Goal: Task Accomplishment & Management: Manage account settings

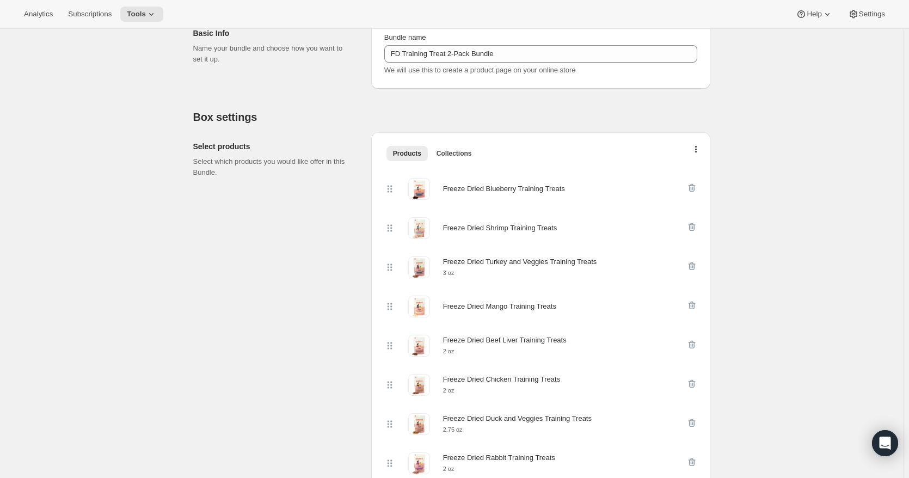
scroll to position [163, 0]
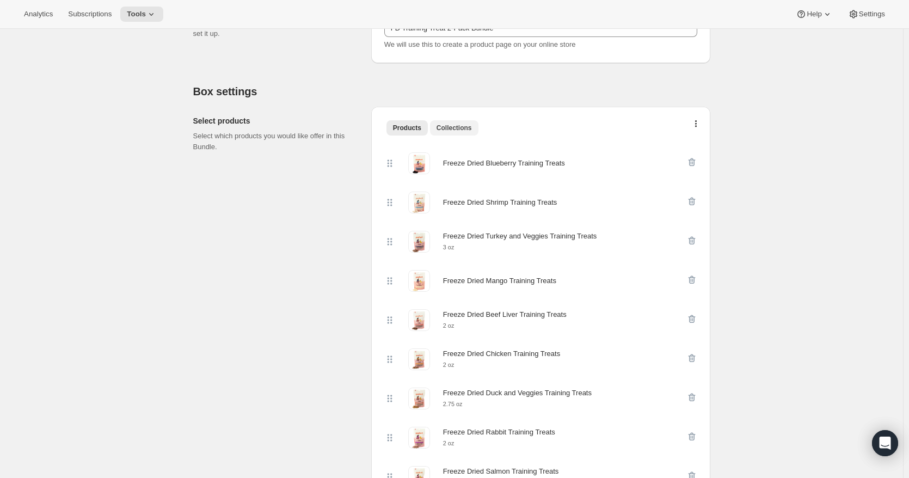
click at [443, 129] on span "Collections" at bounding box center [454, 128] width 35 height 9
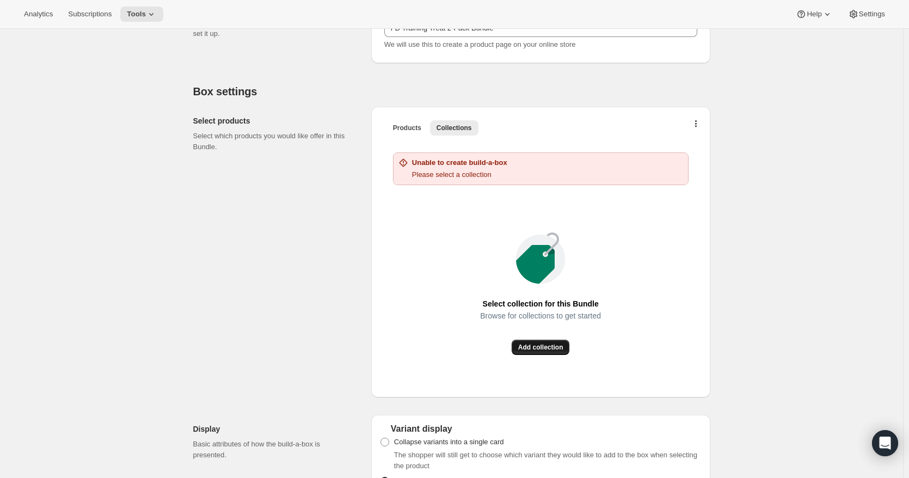
click at [553, 350] on span "Add collection" at bounding box center [540, 347] width 45 height 9
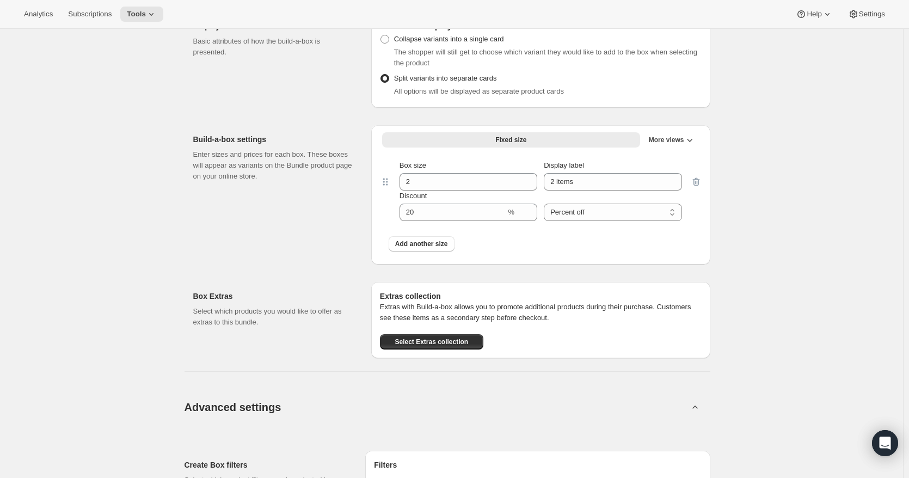
scroll to position [599, 0]
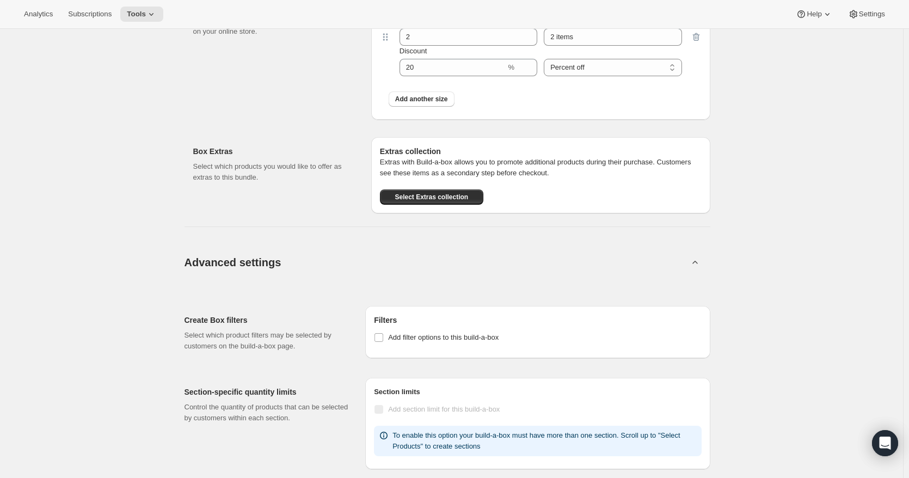
click at [339, 256] on button "Advanced settings" at bounding box center [436, 262] width 517 height 42
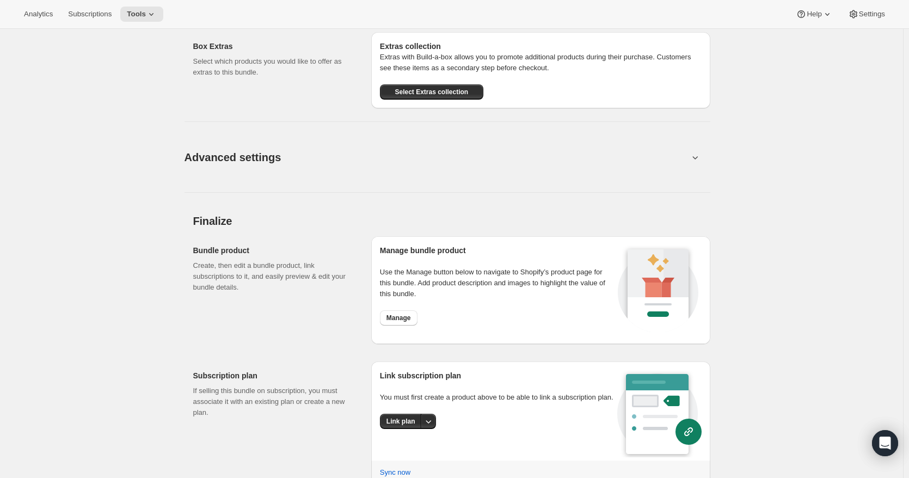
scroll to position [708, 0]
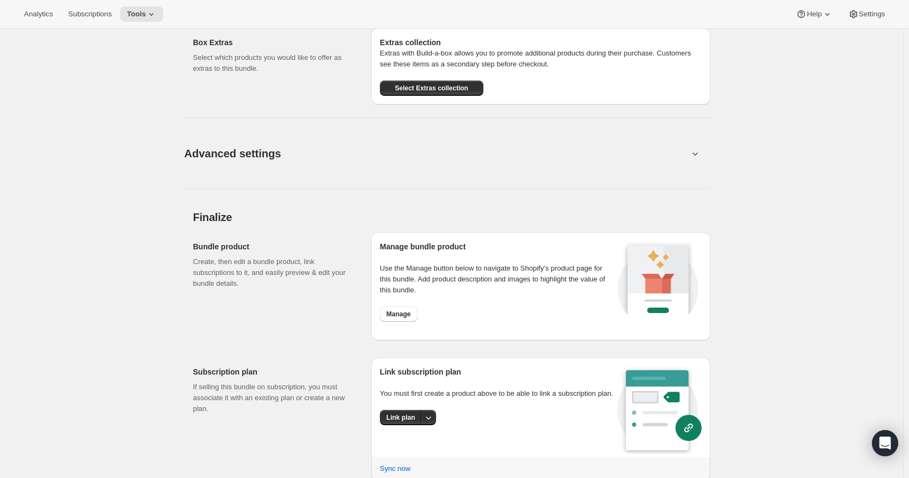
click at [305, 168] on button "Advanced settings" at bounding box center [436, 153] width 517 height 42
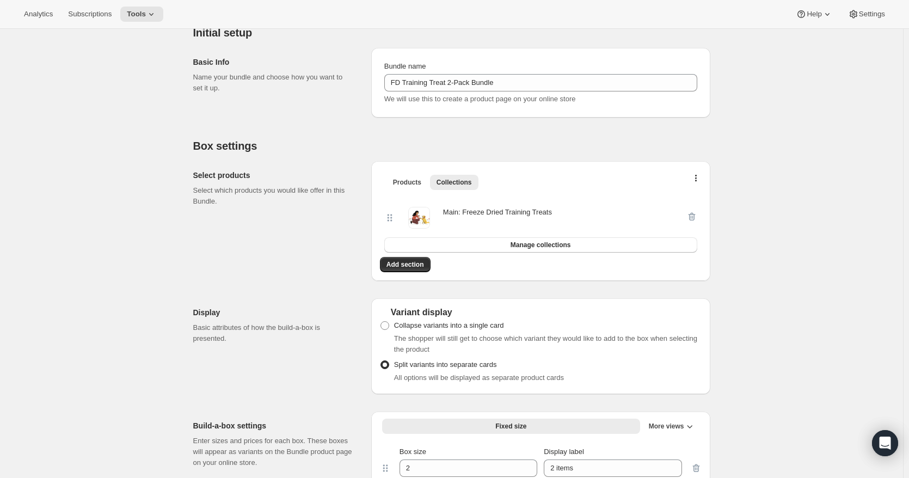
scroll to position [0, 0]
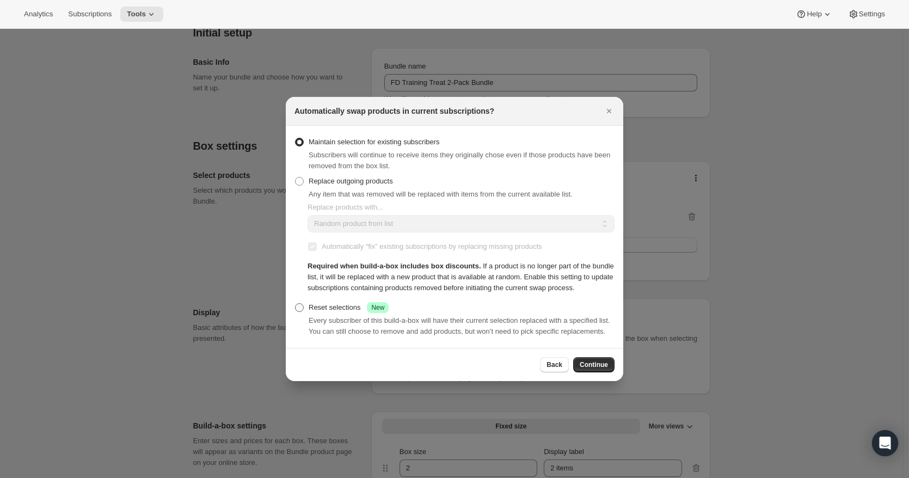
click at [302, 307] on span ":rcl:" at bounding box center [299, 307] width 9 height 9
click at [296, 304] on input "Reset selections Success New" at bounding box center [295, 303] width 1 height 1
radio input "true"
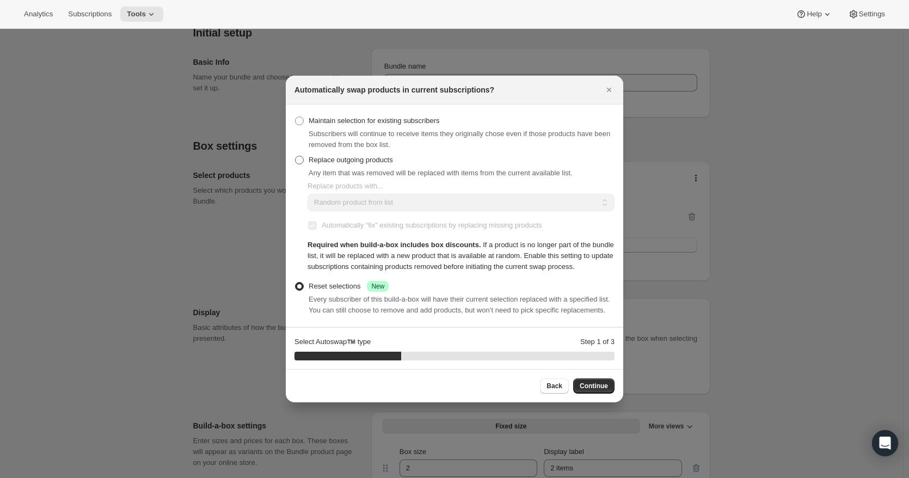
click at [300, 160] on span ":rcl:" at bounding box center [299, 160] width 9 height 9
click at [296, 156] on input "Replace outgoing products" at bounding box center [295, 156] width 1 height 1
radio input "true"
click at [562, 386] on span "Back" at bounding box center [555, 386] width 16 height 9
click at [298, 286] on span ":rcl:" at bounding box center [299, 286] width 9 height 9
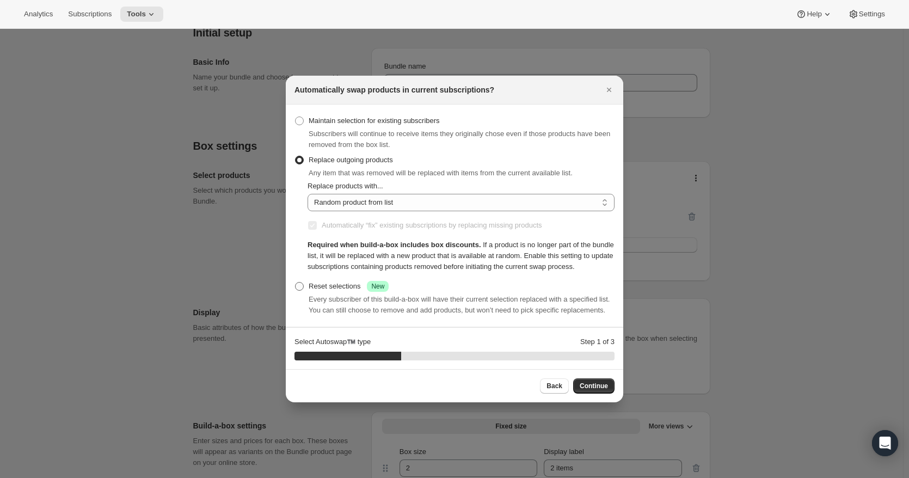
click at [296, 283] on input "Reset selections Success New" at bounding box center [295, 282] width 1 height 1
radio input "true"
click at [597, 387] on span "Continue" at bounding box center [594, 386] width 28 height 9
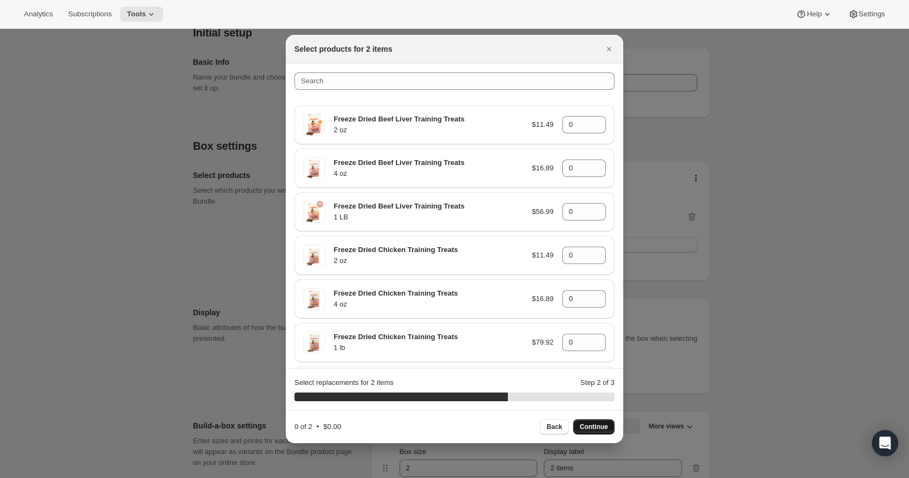
click at [437, 117] on p "Freeze Dried Beef Liver Training Treats" at bounding box center [429, 119] width 190 height 11
click at [553, 425] on span "Back" at bounding box center [555, 427] width 16 height 9
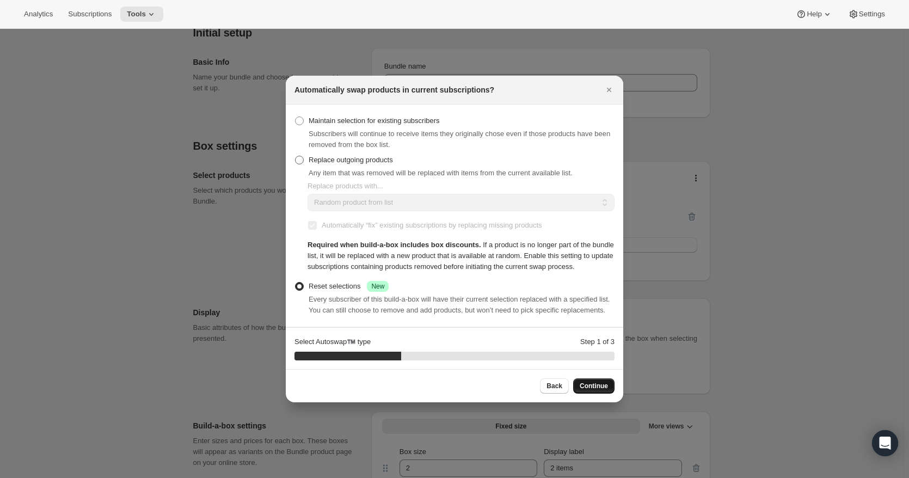
click at [301, 162] on span ":rcl:" at bounding box center [299, 160] width 9 height 9
click at [296, 156] on input "Replace outgoing products" at bounding box center [295, 156] width 1 height 1
radio input "true"
click at [428, 200] on select "Random product from list Based on position within collection Matching product t…" at bounding box center [461, 202] width 307 height 17
click at [308, 194] on select "Random product from list Based on position within collection Matching product t…" at bounding box center [461, 202] width 307 height 17
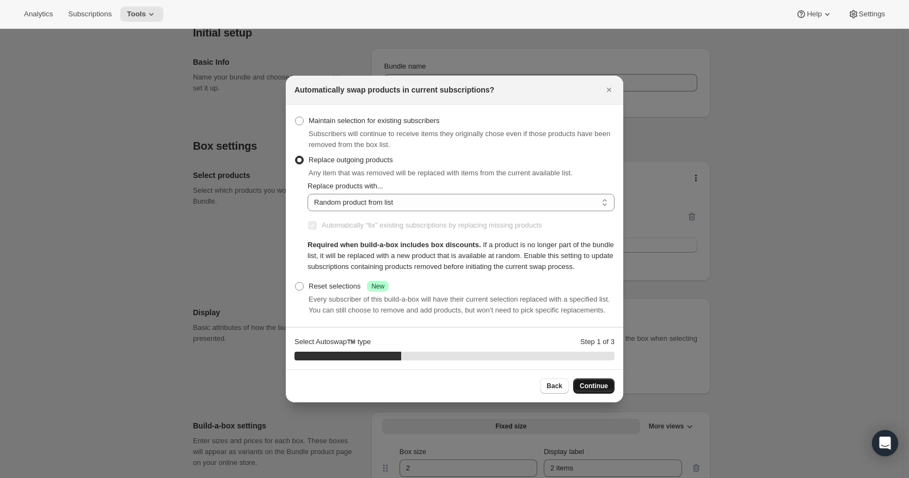
click at [596, 390] on span "Continue" at bounding box center [594, 386] width 28 height 9
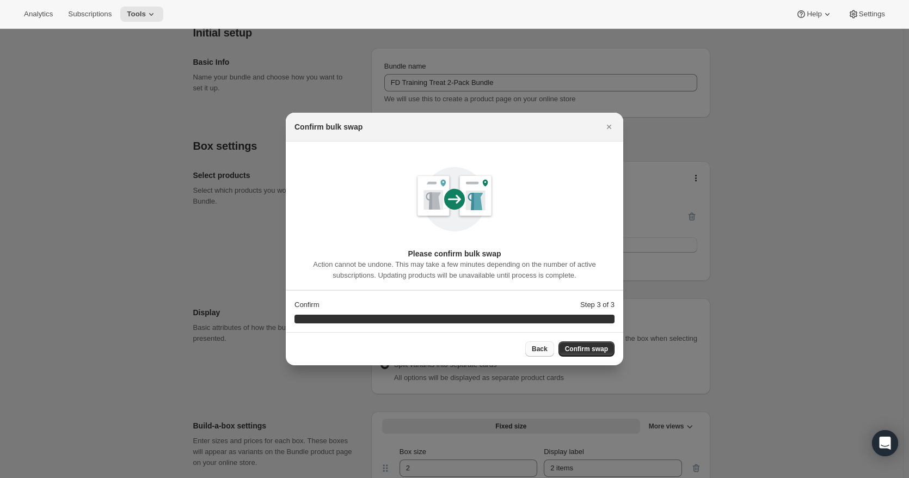
drag, startPoint x: 593, startPoint y: 351, endPoint x: 547, endPoint y: 351, distance: 46.3
click at [547, 351] on div "Back Confirm swap" at bounding box center [570, 348] width 89 height 15
click at [539, 347] on span "Back" at bounding box center [540, 349] width 16 height 9
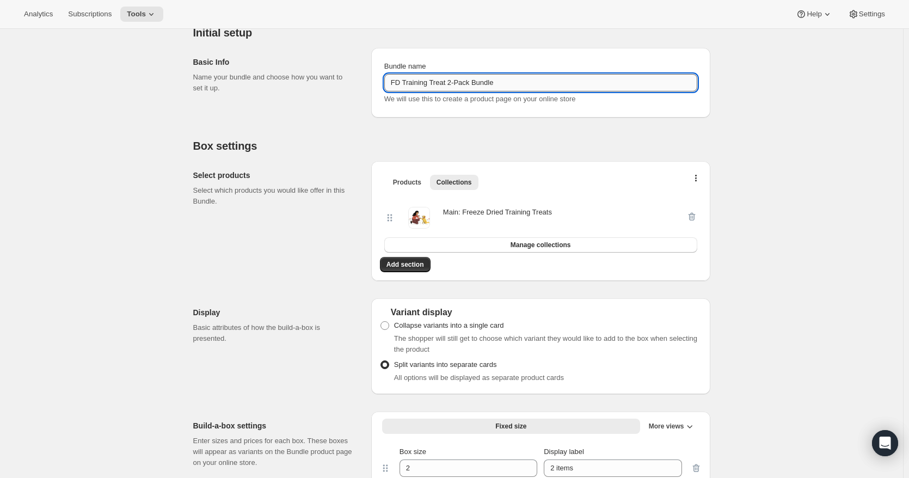
click at [511, 83] on input "FD Training Treat 2-Pack Bundle" at bounding box center [540, 82] width 313 height 17
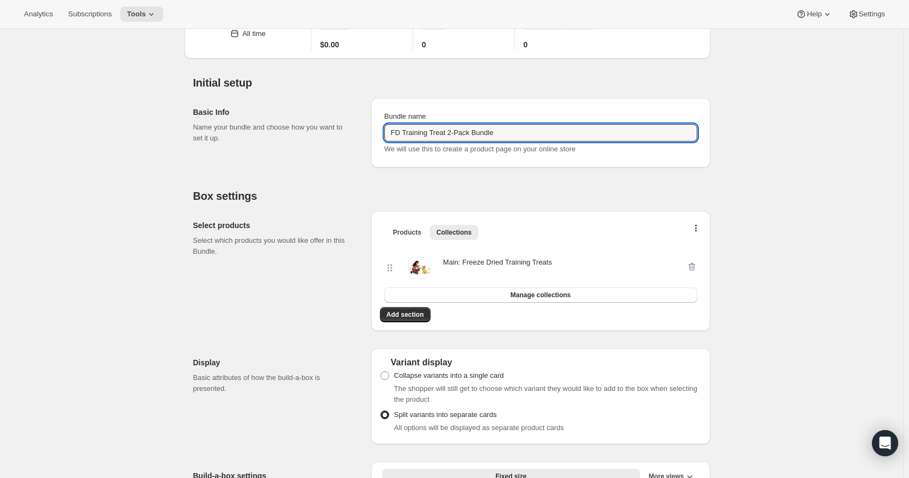
scroll to position [0, 0]
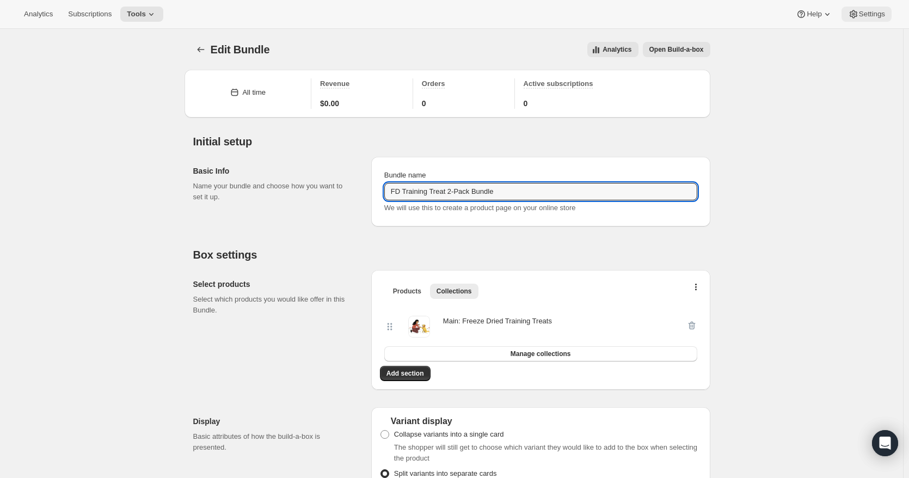
click at [868, 15] on span "Settings" at bounding box center [872, 14] width 26 height 9
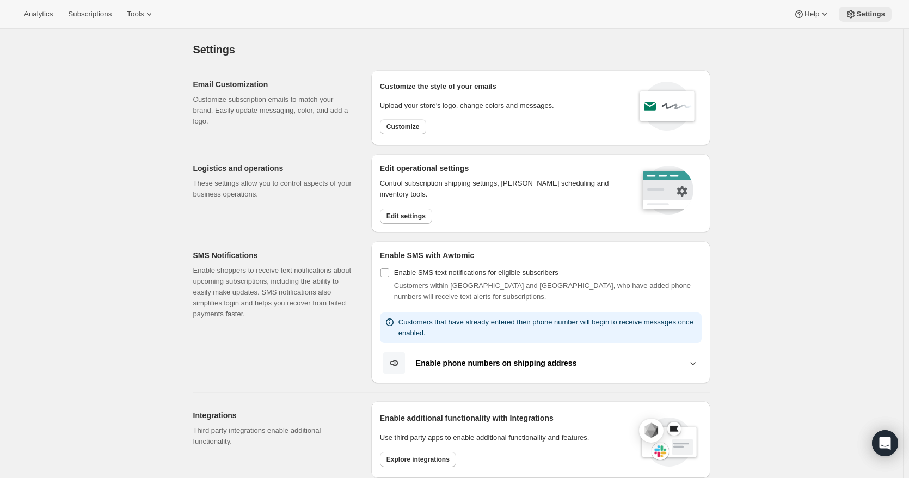
click at [867, 11] on span "Settings" at bounding box center [871, 14] width 29 height 9
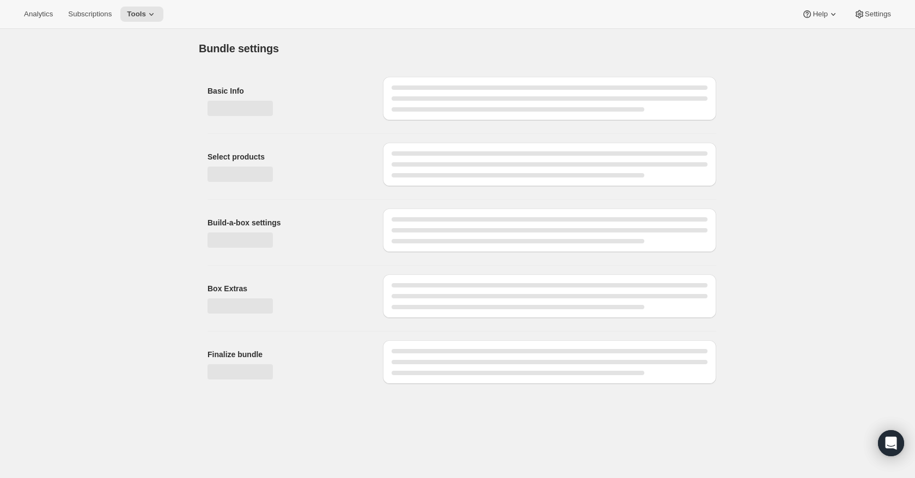
type input "FD Training Treat 2-Pack Bundle"
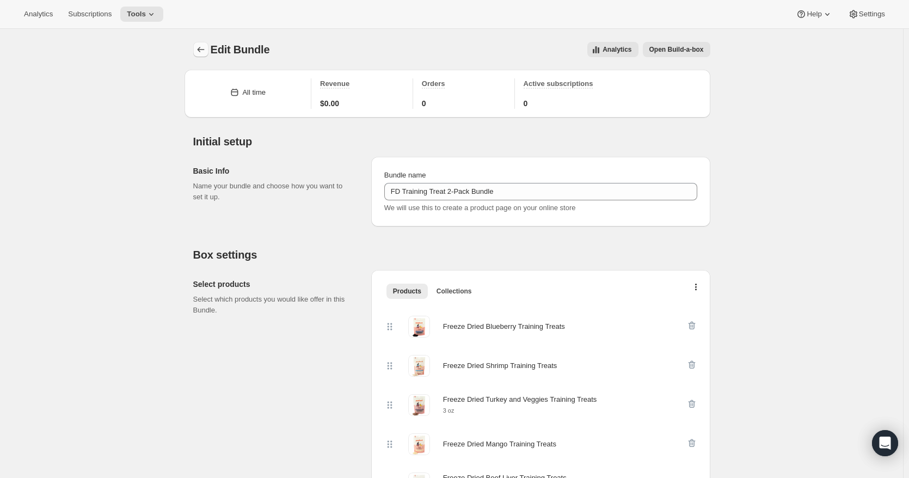
click at [204, 50] on icon "Bundles" at bounding box center [201, 49] width 11 height 11
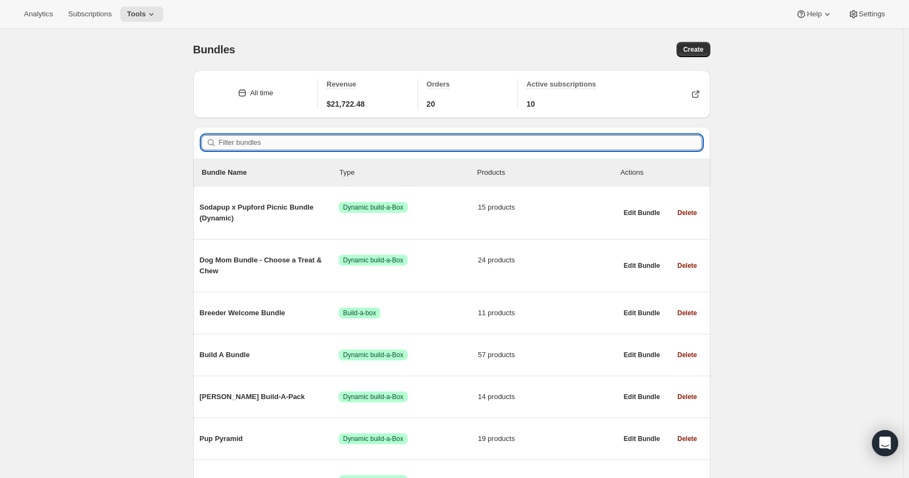
click at [425, 142] on input "Filter bundles" at bounding box center [461, 142] width 484 height 15
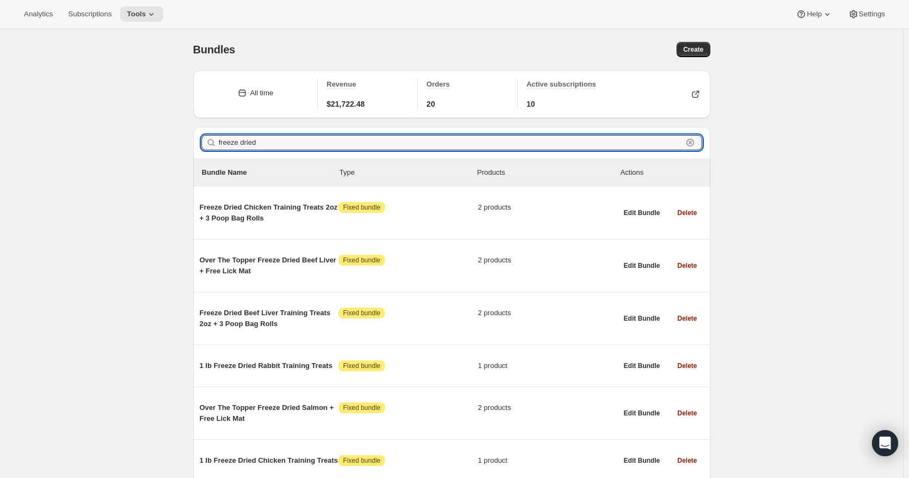
drag, startPoint x: 269, startPoint y: 141, endPoint x: 186, endPoint y: 142, distance: 82.8
click at [186, 142] on div "Bundles. This page is ready Bundles Create All time Revenue $21,722.48 Orders 2…" at bounding box center [451, 329] width 543 height 600
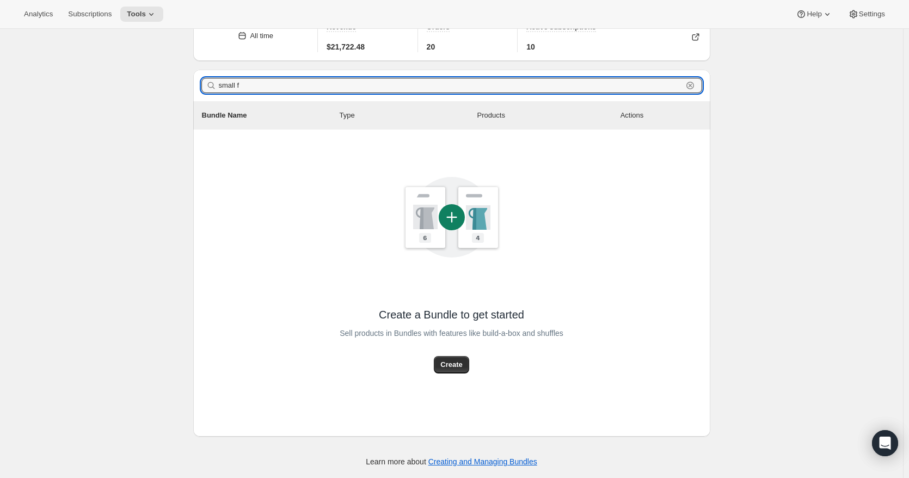
scroll to position [57, 0]
type input "small freeze"
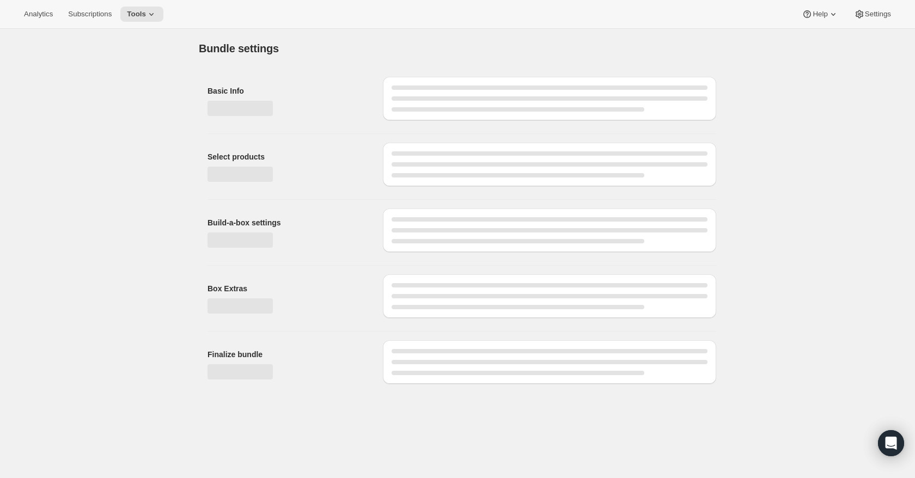
type input "FD Training Treat 2-Pack Bundle"
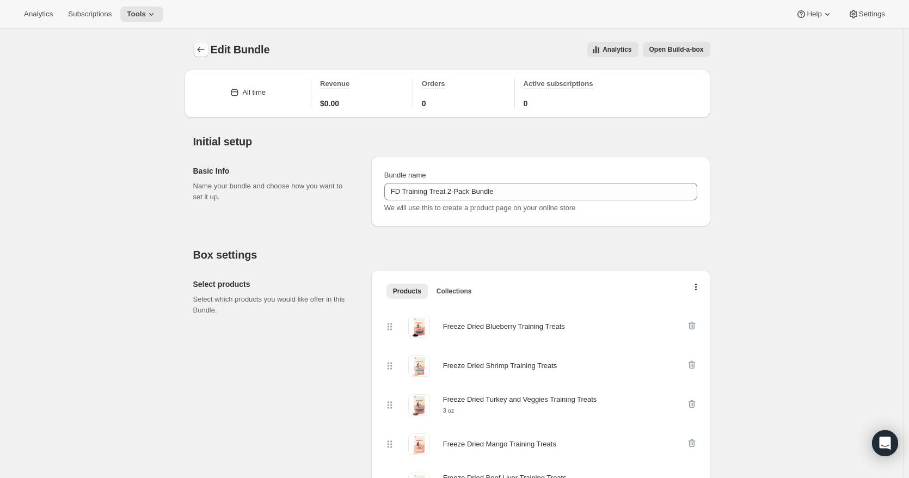
click at [201, 54] on icon "Bundles" at bounding box center [201, 49] width 11 height 11
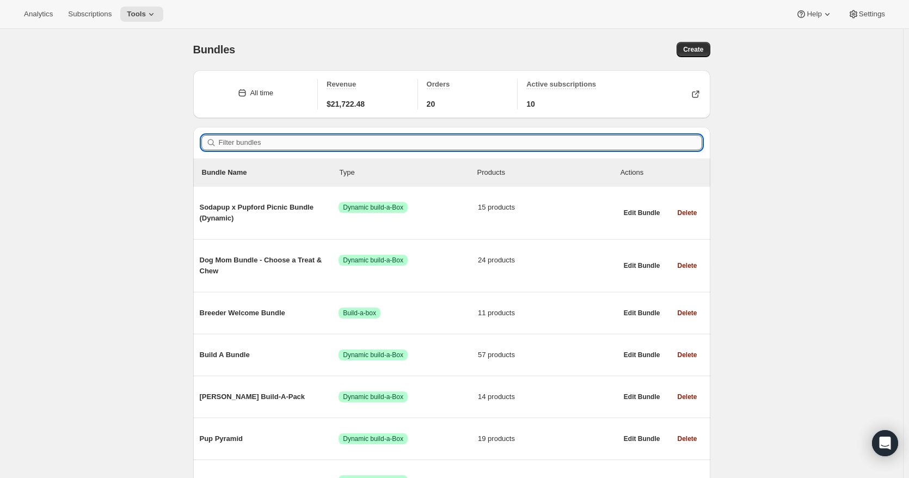
click at [306, 145] on input "Filter bundles" at bounding box center [461, 142] width 484 height 15
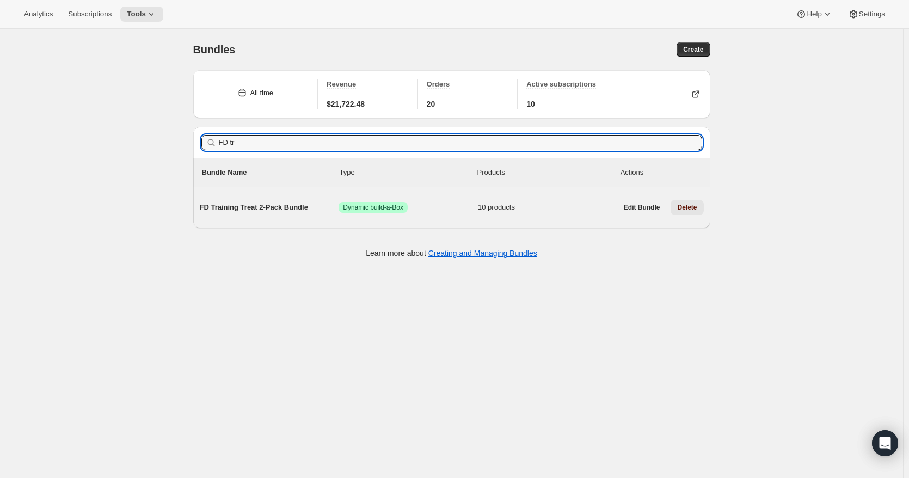
click at [694, 209] on span "Delete" at bounding box center [687, 207] width 20 height 9
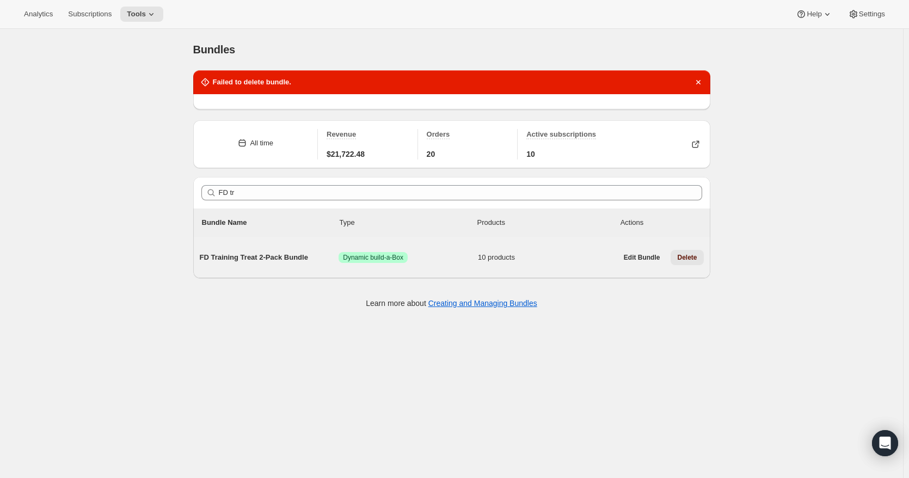
click at [698, 209] on div "Bundle Name Type Products Actions" at bounding box center [451, 223] width 517 height 28
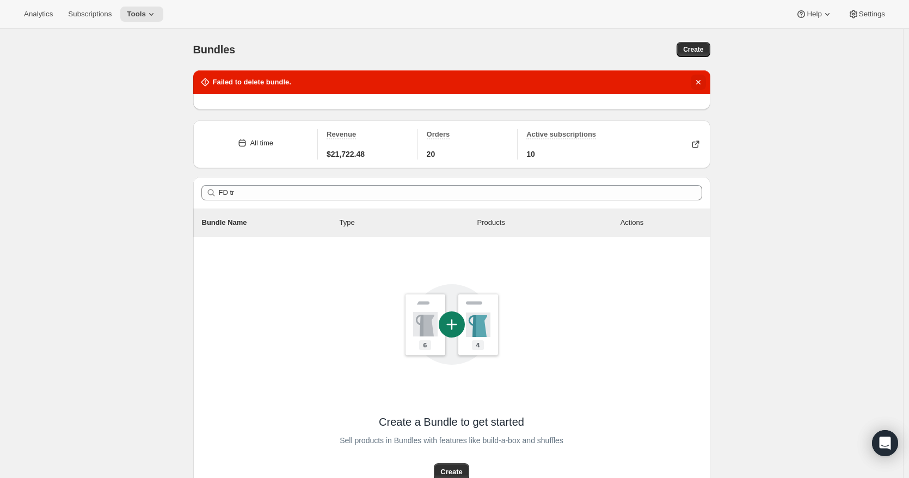
click at [698, 82] on icon "Dismiss notification" at bounding box center [698, 82] width 11 height 11
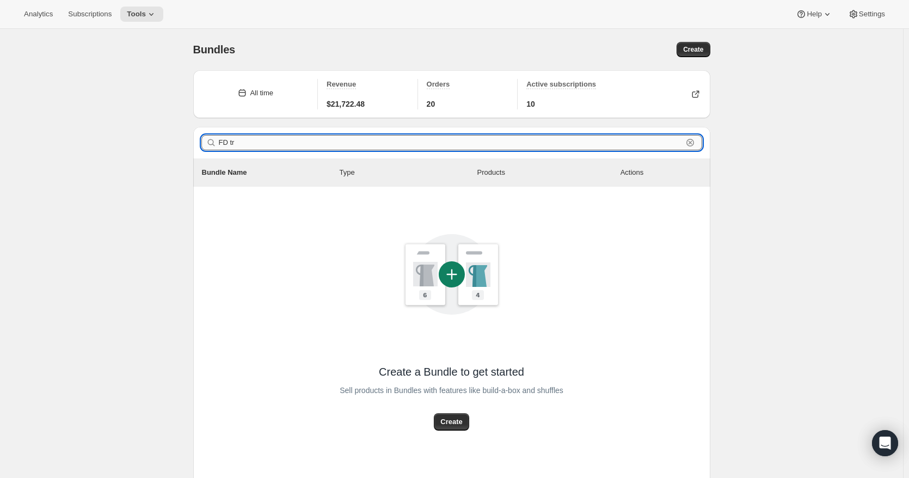
click at [262, 144] on input "FD tr" at bounding box center [451, 142] width 464 height 15
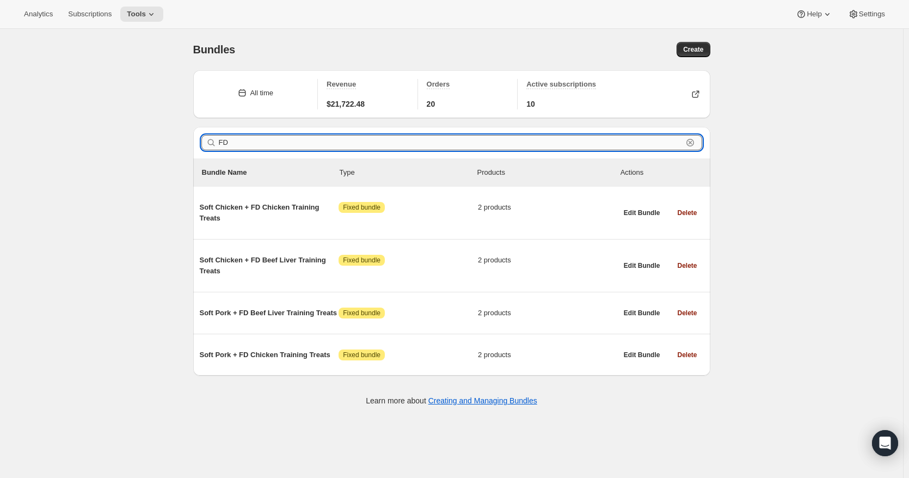
type input "F"
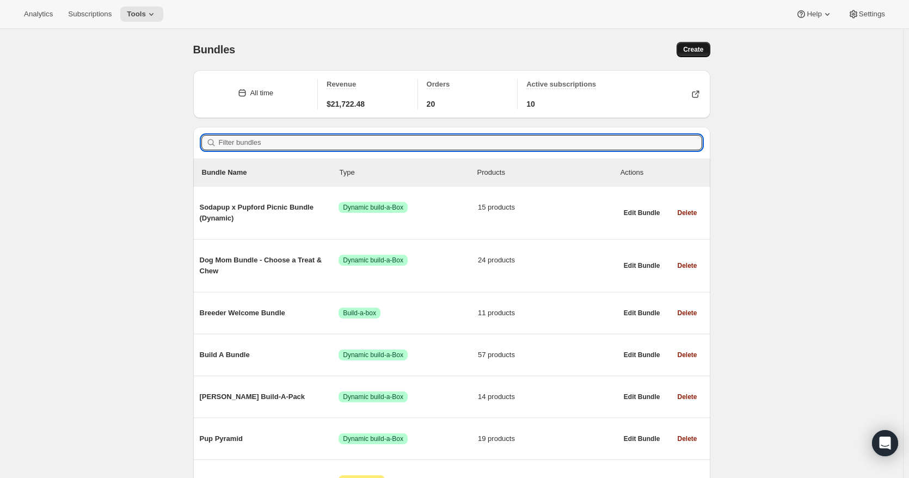
click at [686, 53] on button "Create" at bounding box center [693, 49] width 33 height 15
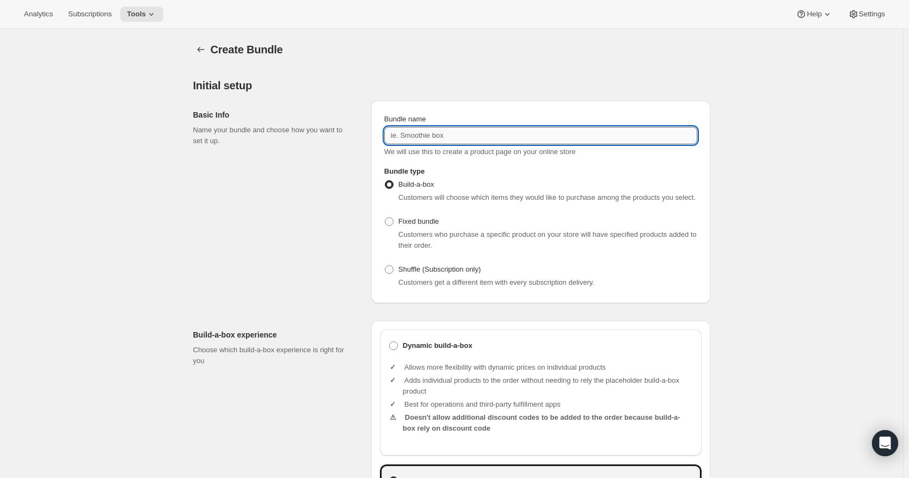
click at [435, 141] on input "Bundle name" at bounding box center [540, 135] width 313 height 17
paste input "FD Training Treat 2-Pack Bundle"
click at [394, 133] on input "FD Training Treat 2-Pack Bundle" at bounding box center [540, 135] width 313 height 17
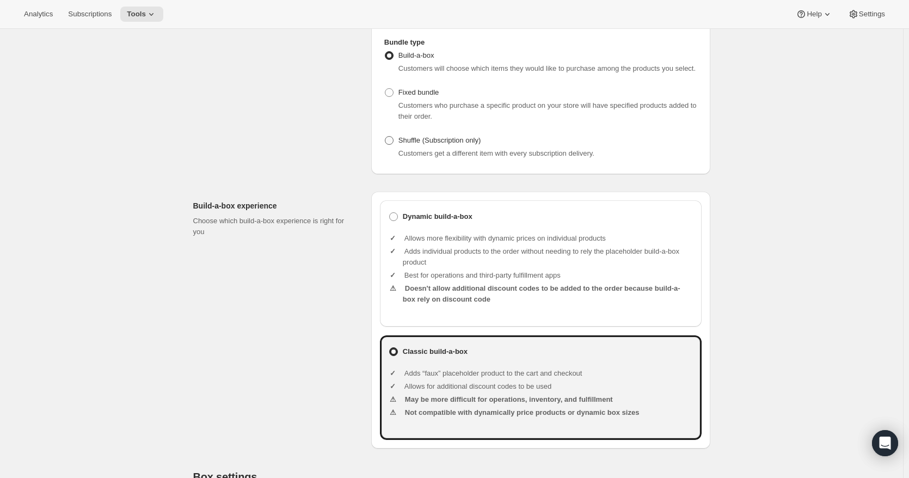
scroll to position [163, 0]
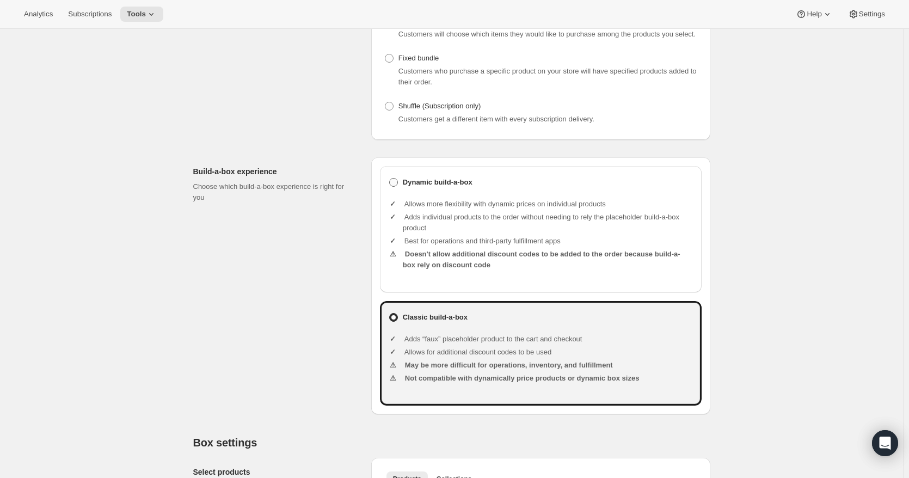
type input "Small FD Training Treat 2-Pack Bundle"
click at [398, 182] on span at bounding box center [393, 182] width 9 height 9
click at [390, 179] on input "Dynamic build-a-box" at bounding box center [389, 178] width 1 height 1
radio input "true"
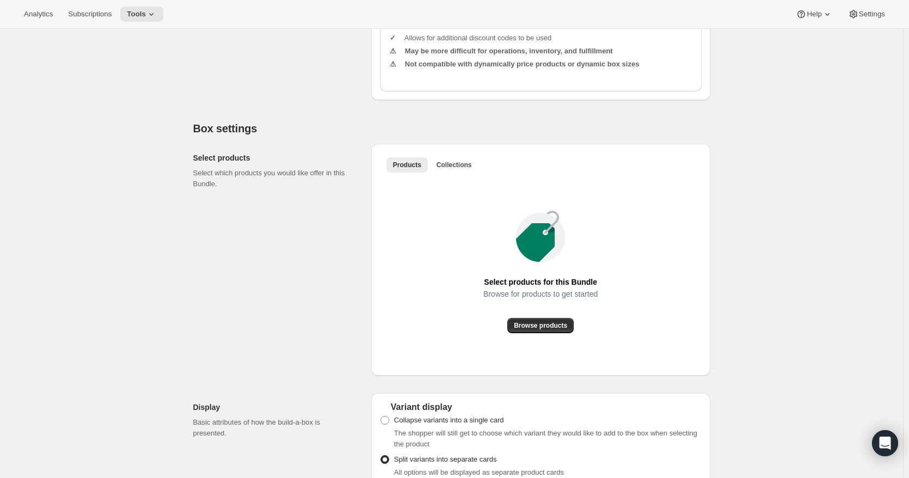
scroll to position [490, 0]
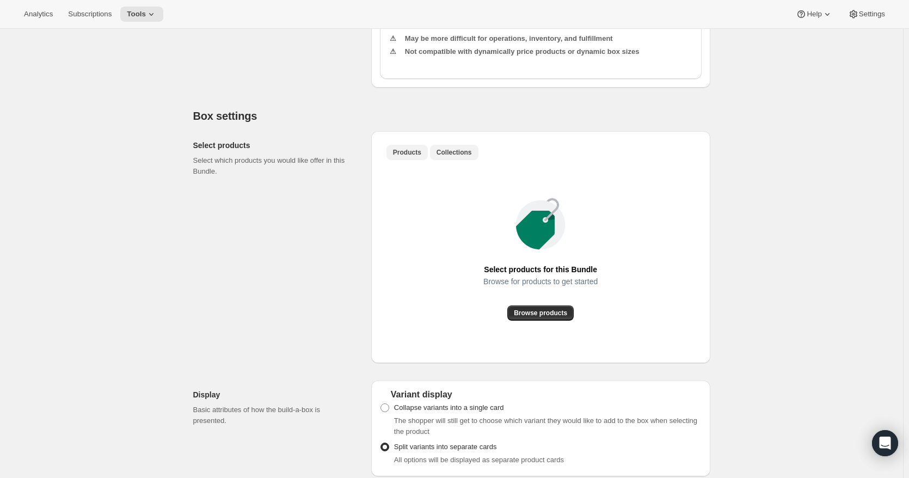
click at [444, 155] on span "Collections" at bounding box center [454, 152] width 35 height 9
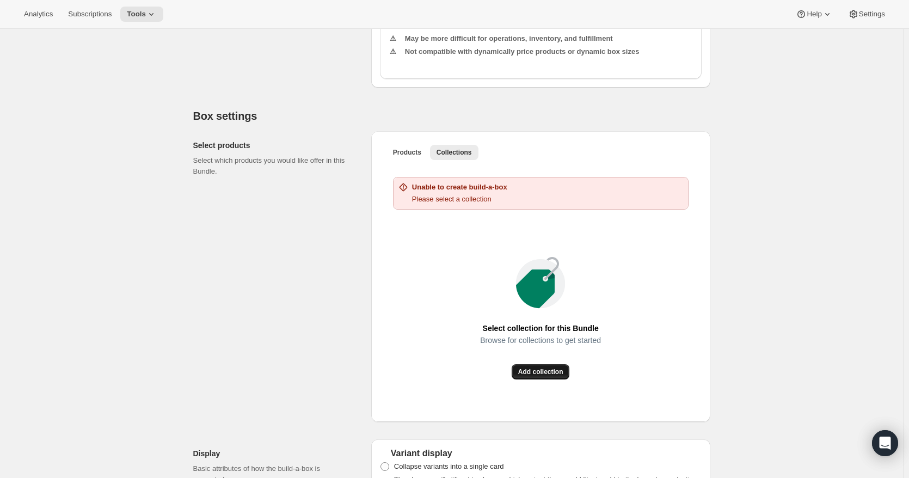
click at [534, 374] on span "Add collection" at bounding box center [540, 372] width 45 height 9
click at [146, 16] on icon at bounding box center [151, 14] width 11 height 11
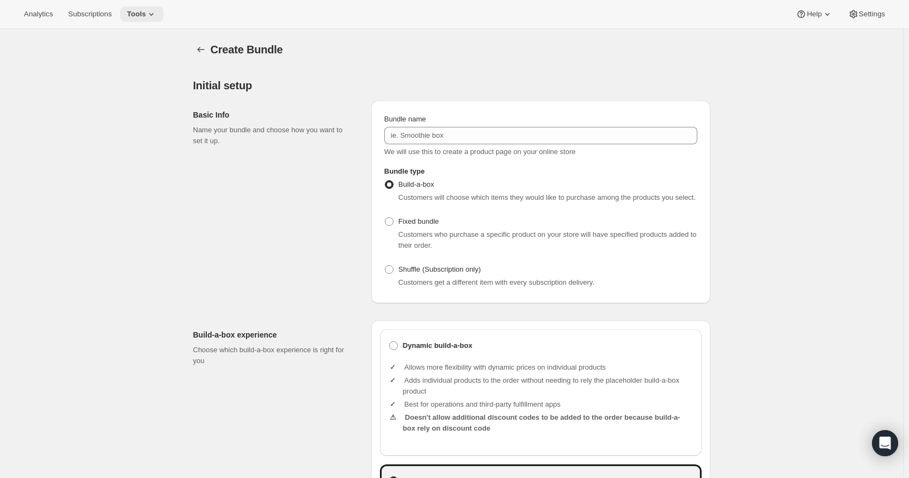
click at [149, 16] on icon at bounding box center [151, 14] width 11 height 11
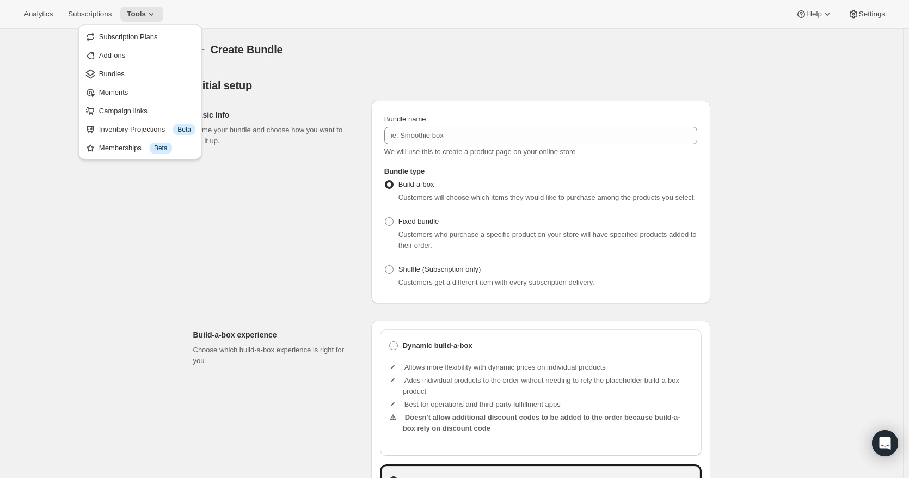
click at [133, 73] on span "Bundles" at bounding box center [147, 74] width 96 height 11
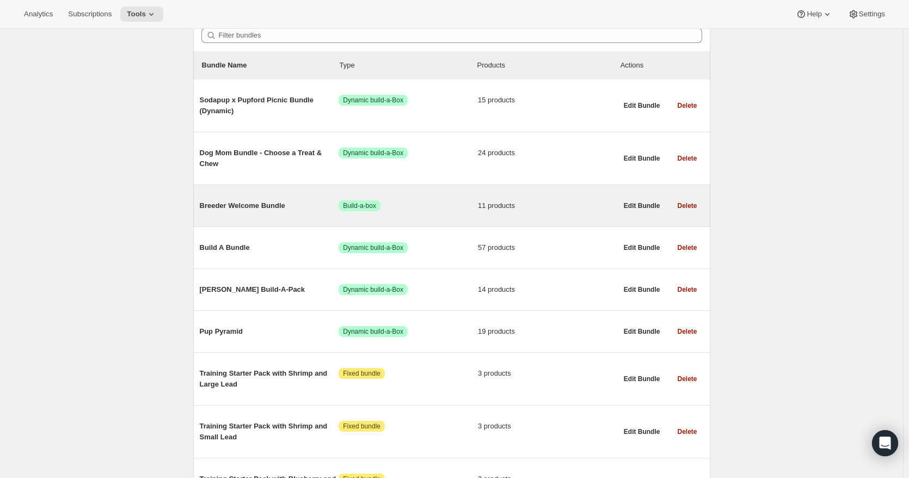
scroll to position [109, 0]
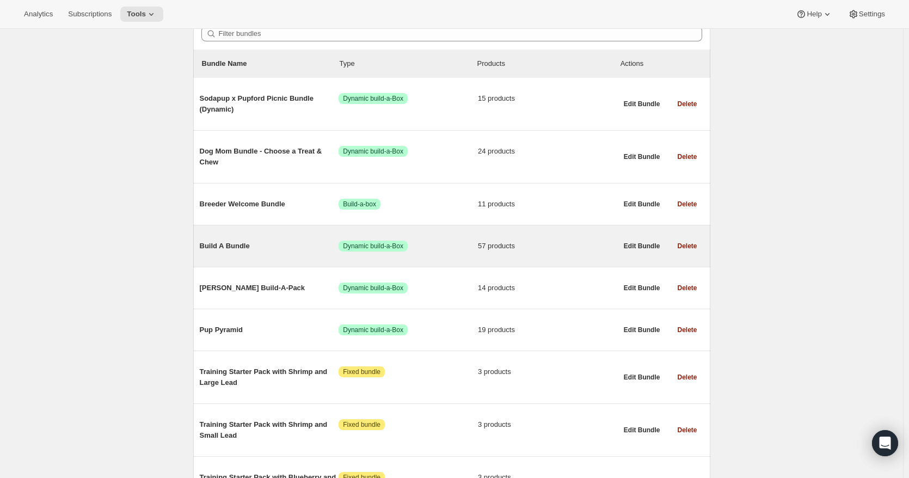
click at [248, 245] on span "Build A Bundle" at bounding box center [269, 246] width 139 height 11
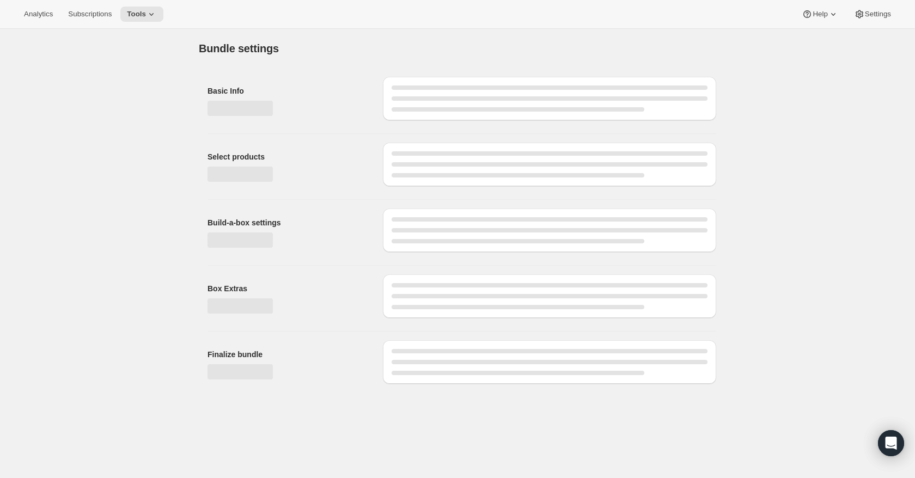
type input "Build A Bundle"
radio input "true"
checkbox input "true"
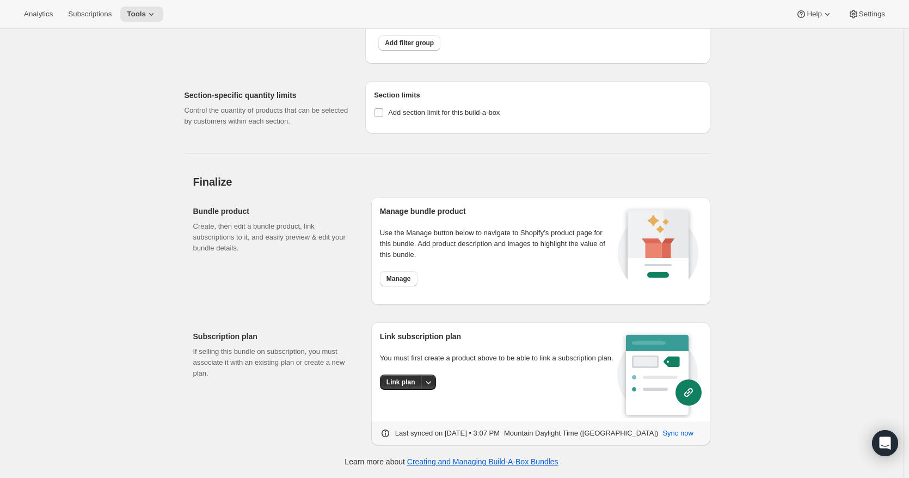
scroll to position [3619, 0]
click at [399, 280] on span "Manage" at bounding box center [399, 278] width 25 height 9
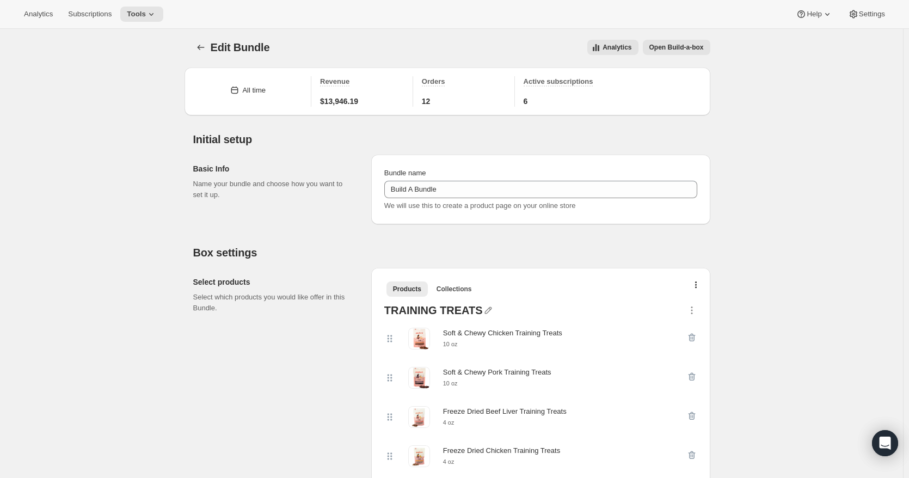
scroll to position [0, 0]
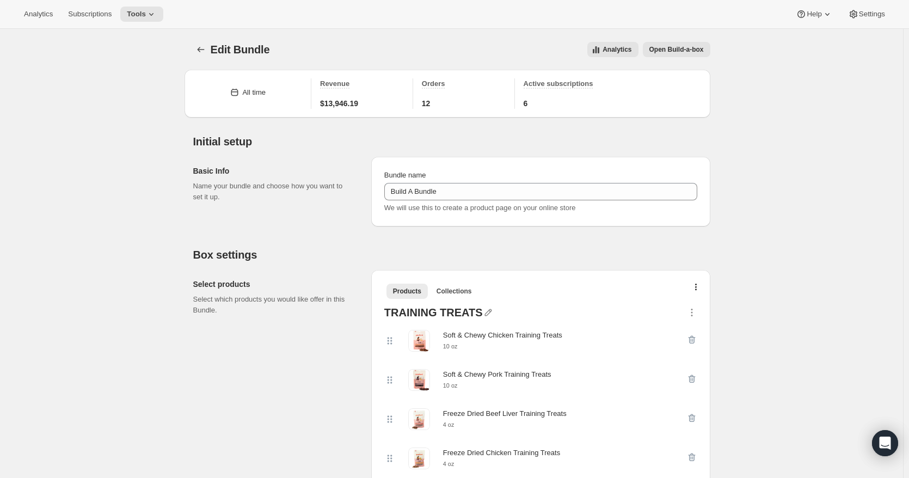
click at [680, 51] on span "Open Build-a-box" at bounding box center [677, 49] width 54 height 9
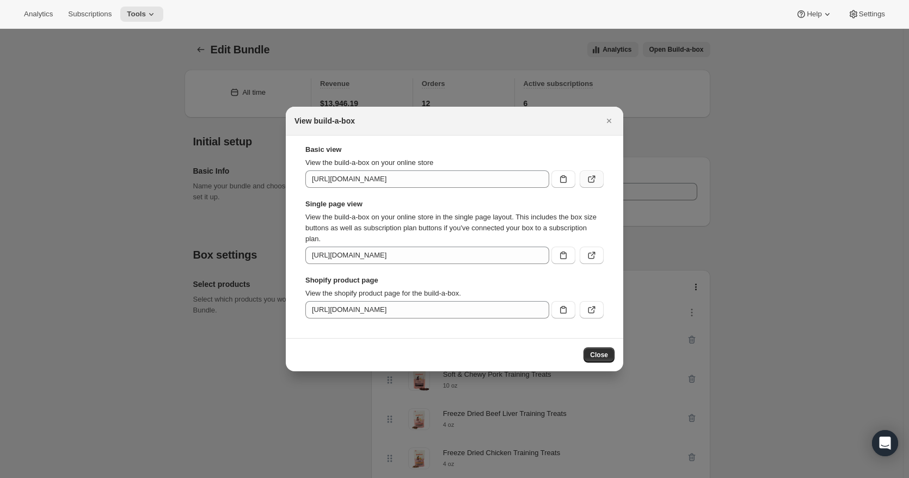
click at [592, 180] on icon ":r61:" at bounding box center [592, 179] width 11 height 11
click at [593, 255] on icon ":r61:" at bounding box center [593, 254] width 4 height 4
click at [600, 312] on button ":r61:" at bounding box center [592, 309] width 24 height 17
